Goal: Information Seeking & Learning: Learn about a topic

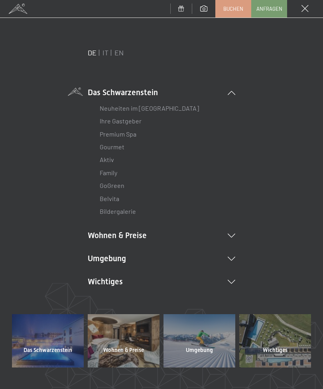
click at [129, 137] on link "Premium Spa" at bounding box center [118, 134] width 37 height 8
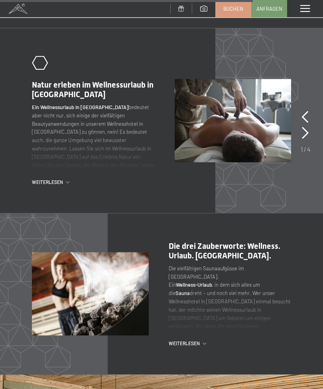
scroll to position [2318, 0]
click at [304, 129] on icon at bounding box center [305, 133] width 7 height 12
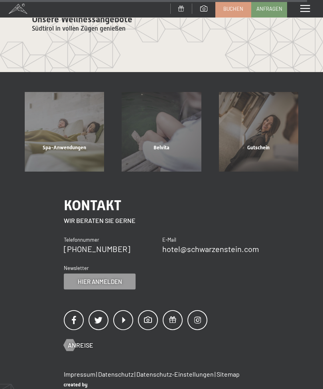
scroll to position [2854, 0]
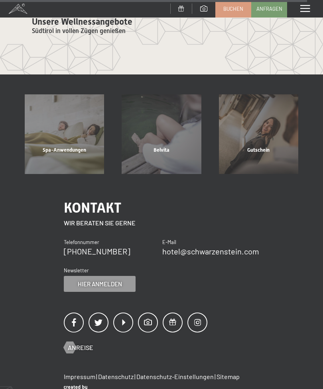
click at [79, 147] on div "Spa-Anwendungen" at bounding box center [64, 160] width 97 height 27
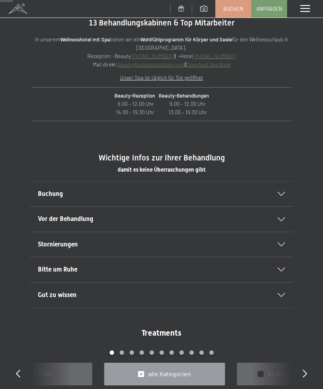
scroll to position [239, 0]
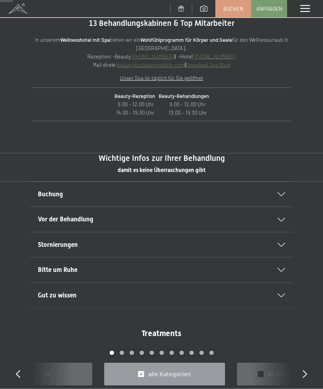
click at [281, 221] on div "Vor der Behandlung" at bounding box center [161, 219] width 247 height 25
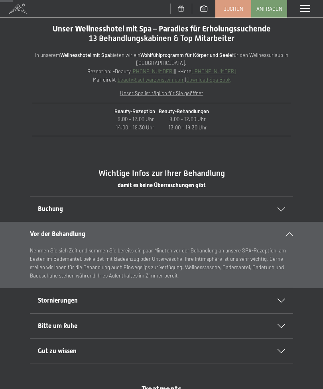
click at [281, 324] on icon at bounding box center [281, 326] width 8 height 4
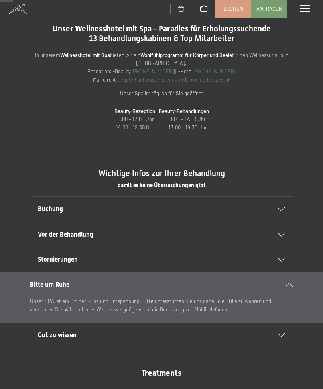
click at [281, 210] on div "Buchung" at bounding box center [161, 209] width 247 height 25
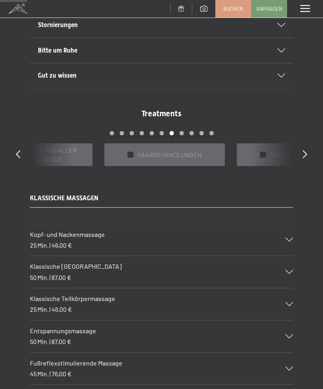
scroll to position [514, 0]
click at [134, 152] on div at bounding box center [131, 155] width 6 height 6
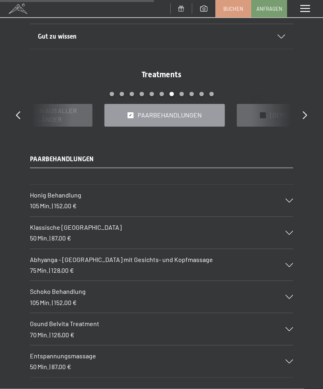
scroll to position [544, 0]
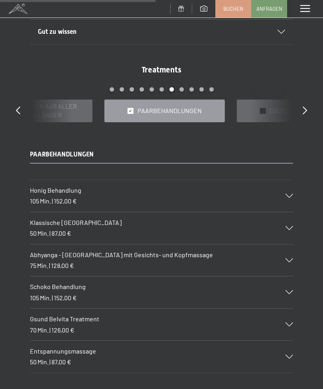
click at [283, 226] on div at bounding box center [284, 228] width 18 height 4
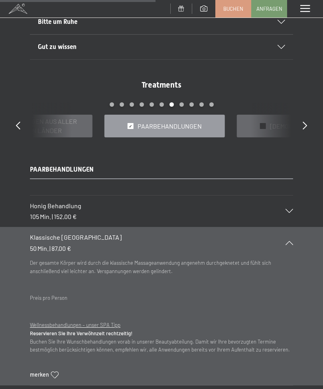
click at [291, 243] on div "Klassische [GEOGRAPHIC_DATA] 50 Min. | 87,00 €" at bounding box center [161, 243] width 263 height 32
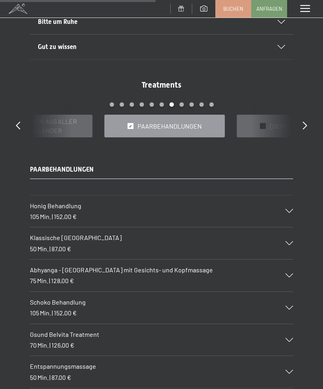
click at [287, 242] on div "Klassische [GEOGRAPHIC_DATA] 50 Min. | 87,00 €" at bounding box center [161, 244] width 263 height 32
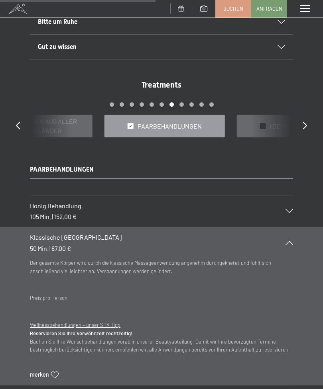
click at [286, 245] on div "Klassische [GEOGRAPHIC_DATA] 50 Min. | 87,00 €" at bounding box center [161, 243] width 263 height 32
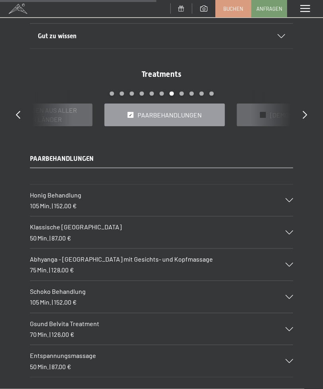
scroll to position [555, 0]
click at [290, 359] on icon at bounding box center [289, 361] width 8 height 4
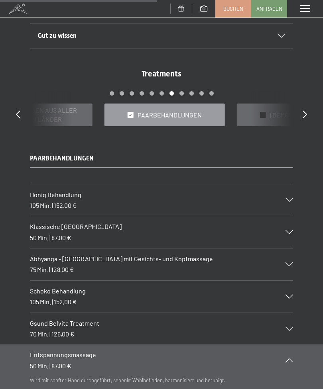
click at [286, 359] on icon at bounding box center [289, 361] width 8 height 4
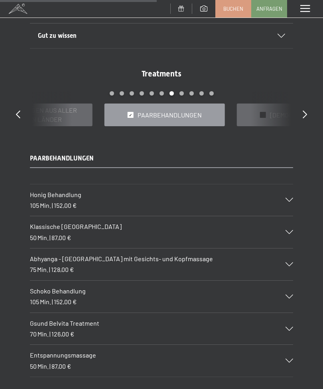
click at [287, 199] on icon at bounding box center [289, 200] width 8 height 4
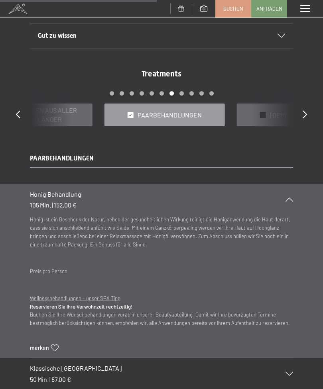
click at [288, 200] on div "Honig Behandlung 105 Min. | 152,00 €" at bounding box center [161, 200] width 263 height 32
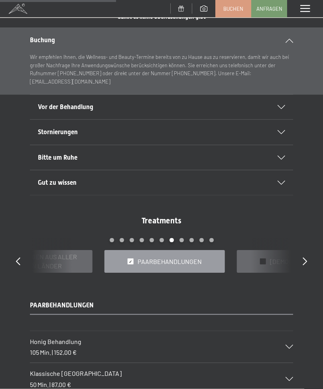
scroll to position [398, 0]
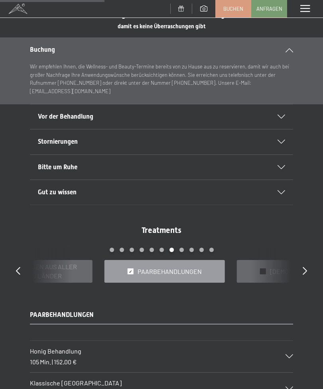
click at [284, 190] on icon at bounding box center [281, 192] width 8 height 4
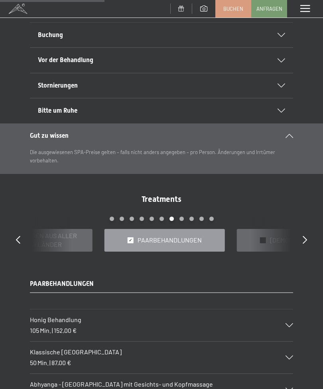
click at [288, 137] on div "Gut zu wissen" at bounding box center [161, 136] width 263 height 25
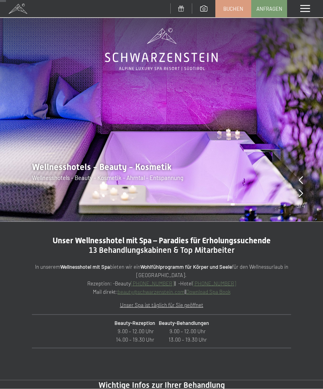
scroll to position [0, 0]
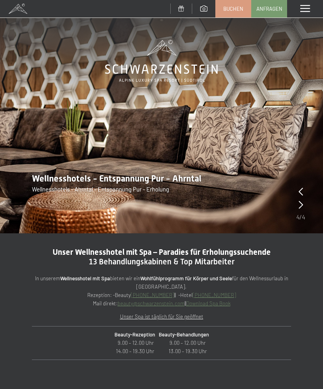
click at [295, 190] on div "Wellnesshotels - Entspannung Pur - Ahrntal Wellnesshotels - [GEOGRAPHIC_DATA] -…" at bounding box center [161, 183] width 323 height 21
click at [301, 193] on icon at bounding box center [300, 192] width 4 height 8
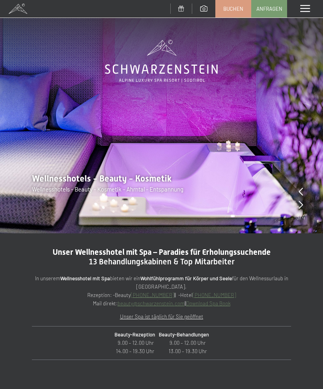
click at [156, 177] on span "Wellnesshotels - Beauty - Kosmetik" at bounding box center [101, 179] width 139 height 10
click at [167, 189] on span "Wellnesshotels - Beauty - Kosmetik - Ahrntal - Entspannung" at bounding box center [107, 189] width 151 height 7
click at [190, 163] on img at bounding box center [161, 117] width 323 height 234
click at [202, 148] on img at bounding box center [161, 117] width 323 height 234
